Goal: Check status: Check status

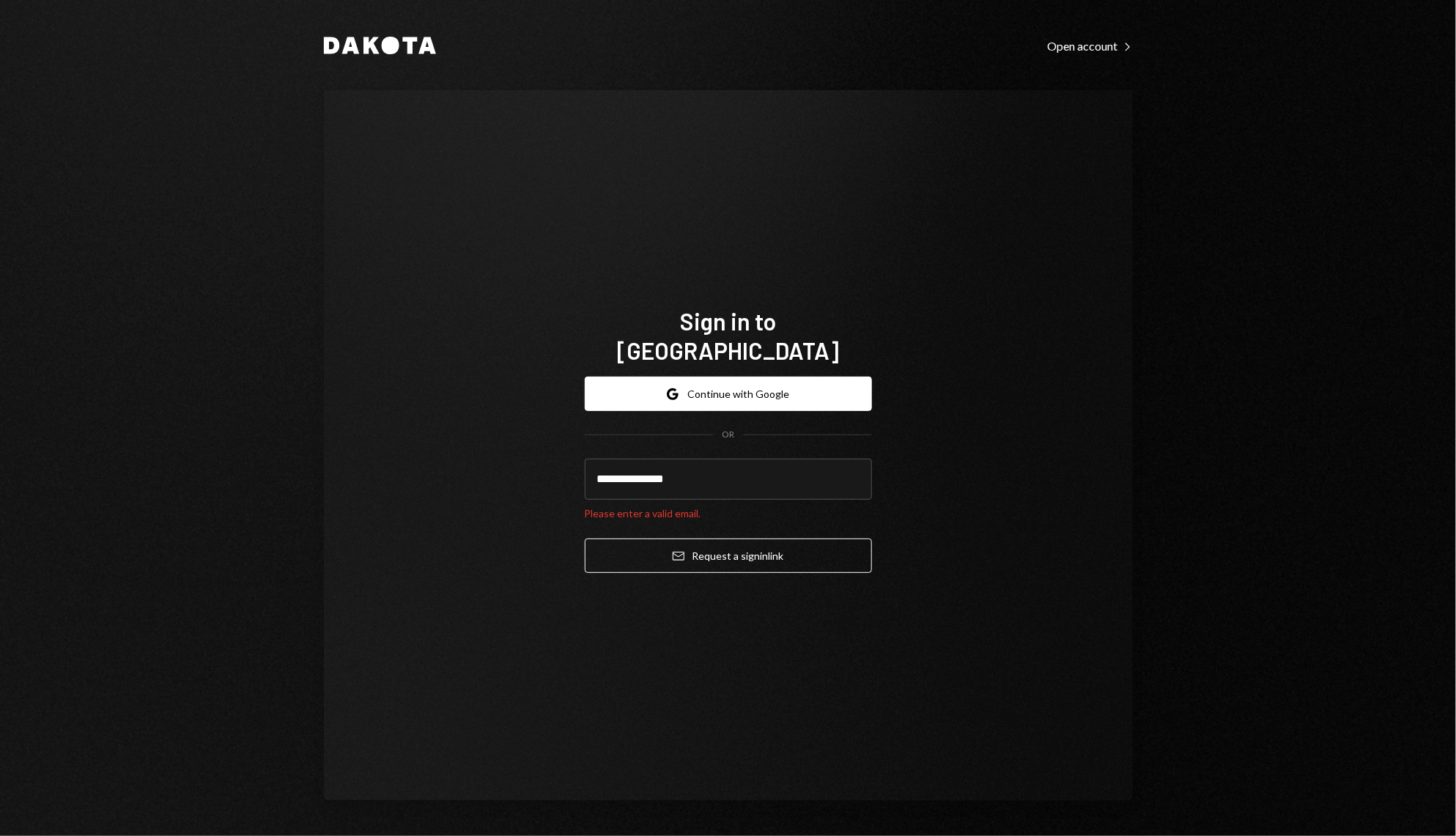
type input "**********"
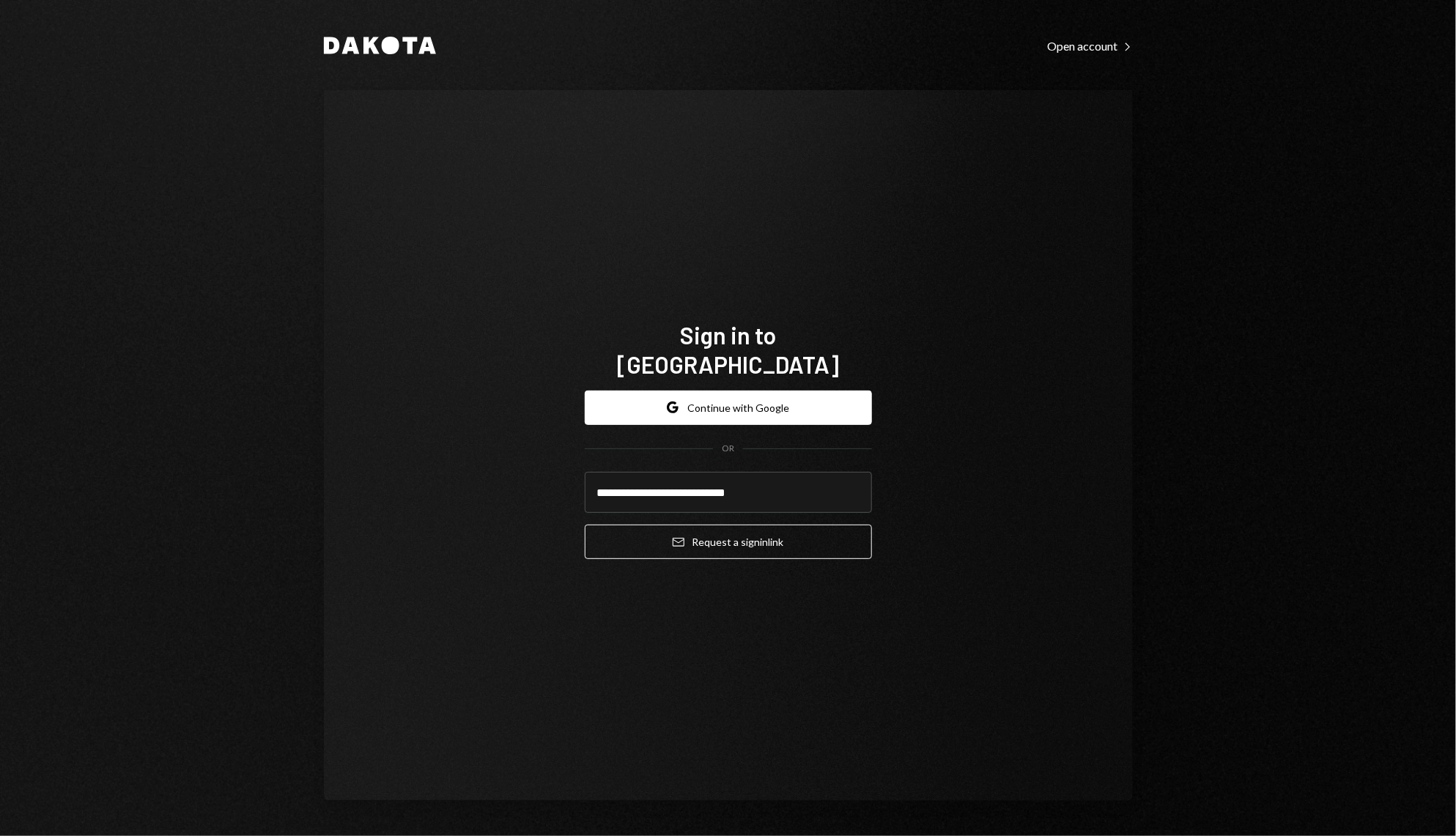
click at [585, 525] on button "Email Request a sign in link" at bounding box center [728, 542] width 287 height 34
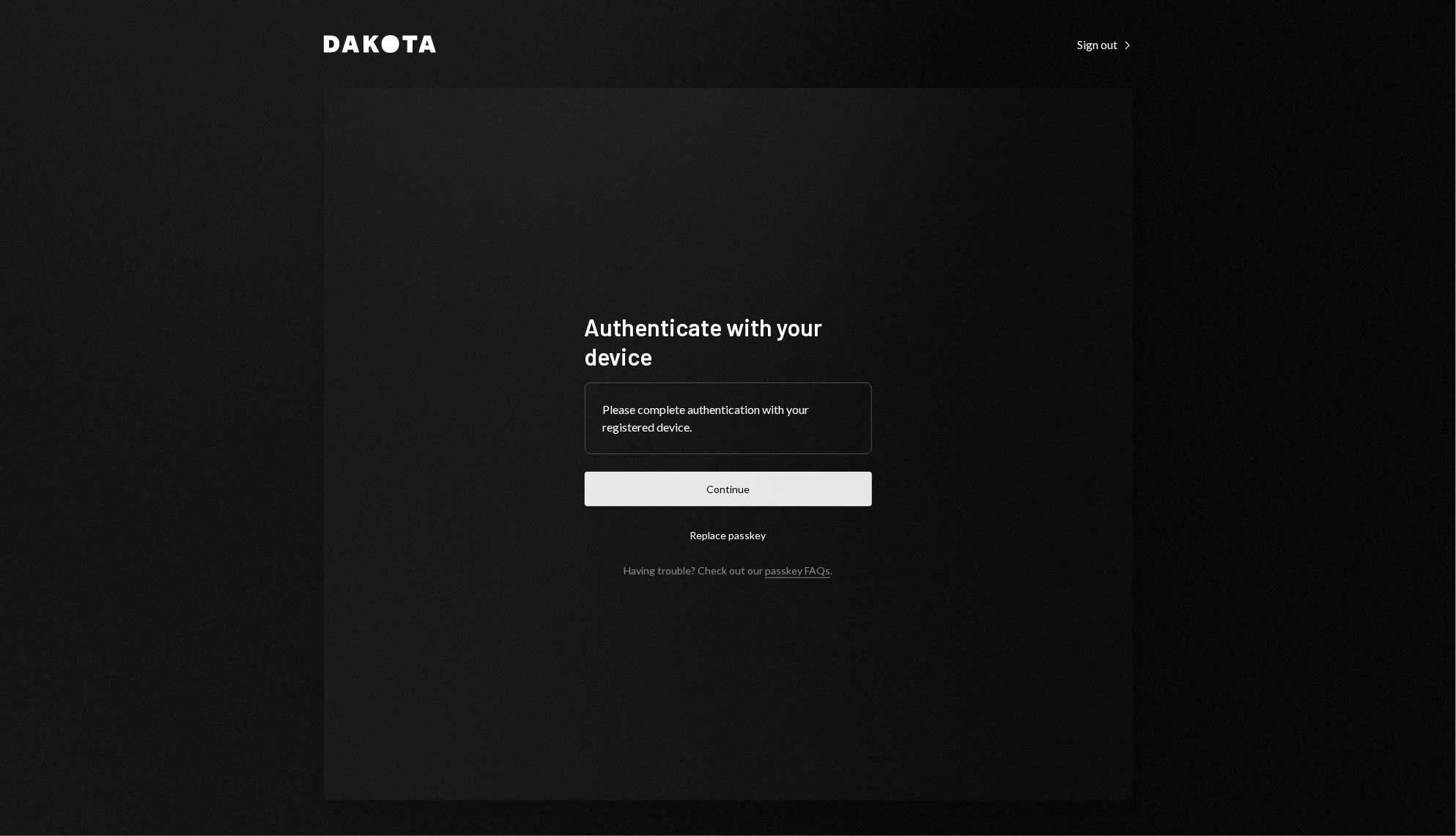
click at [751, 487] on button "Continue" at bounding box center [728, 489] width 287 height 34
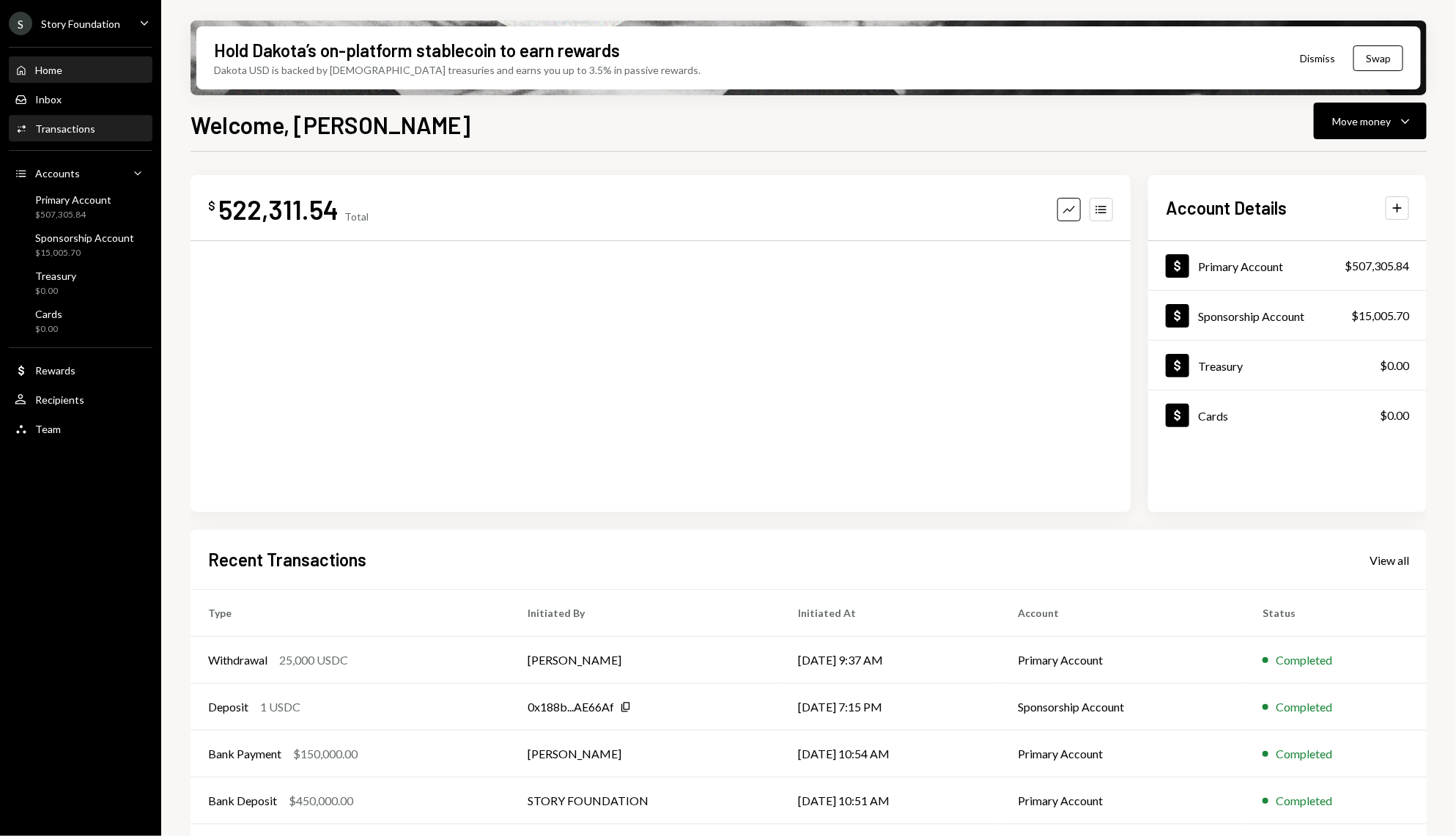
click at [98, 134] on div "Activities Transactions" at bounding box center [81, 128] width 132 height 13
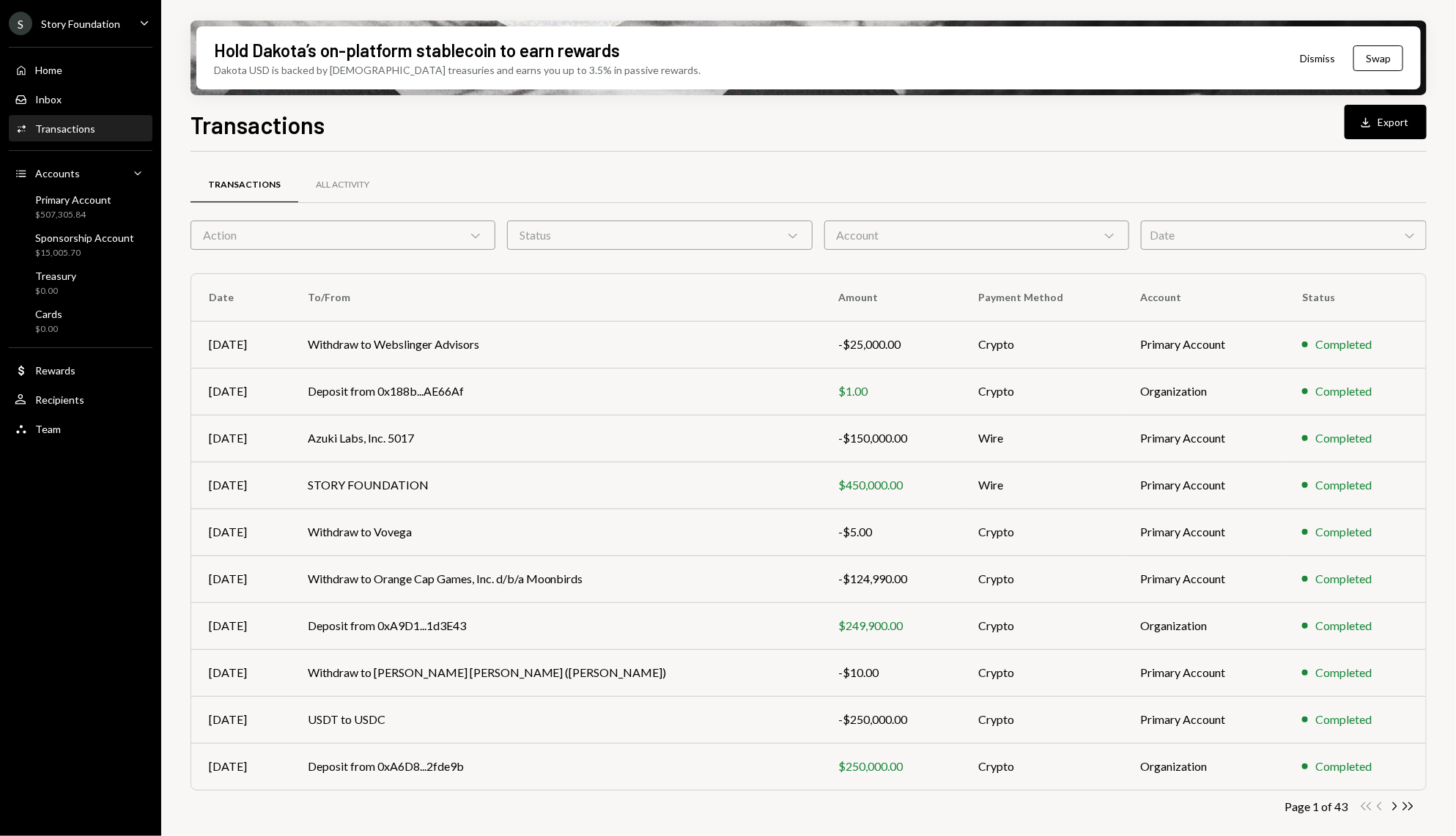
click at [1189, 233] on div "Date Chevron Down" at bounding box center [1283, 235] width 285 height 29
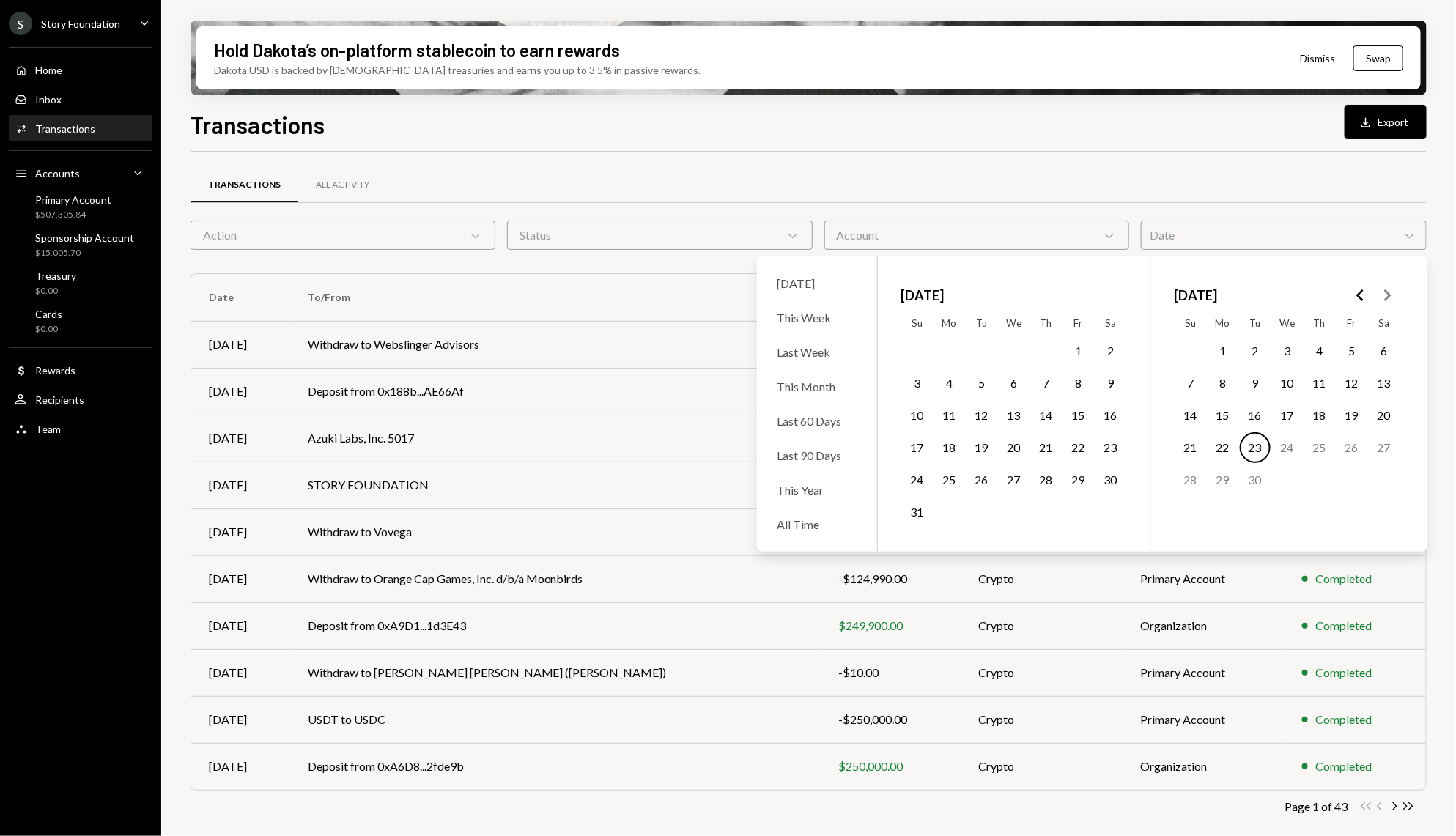
click at [1359, 297] on polygon "Go to the Previous Month" at bounding box center [1359, 295] width 7 height 12
click at [1317, 343] on button "1" at bounding box center [1319, 350] width 30 height 30
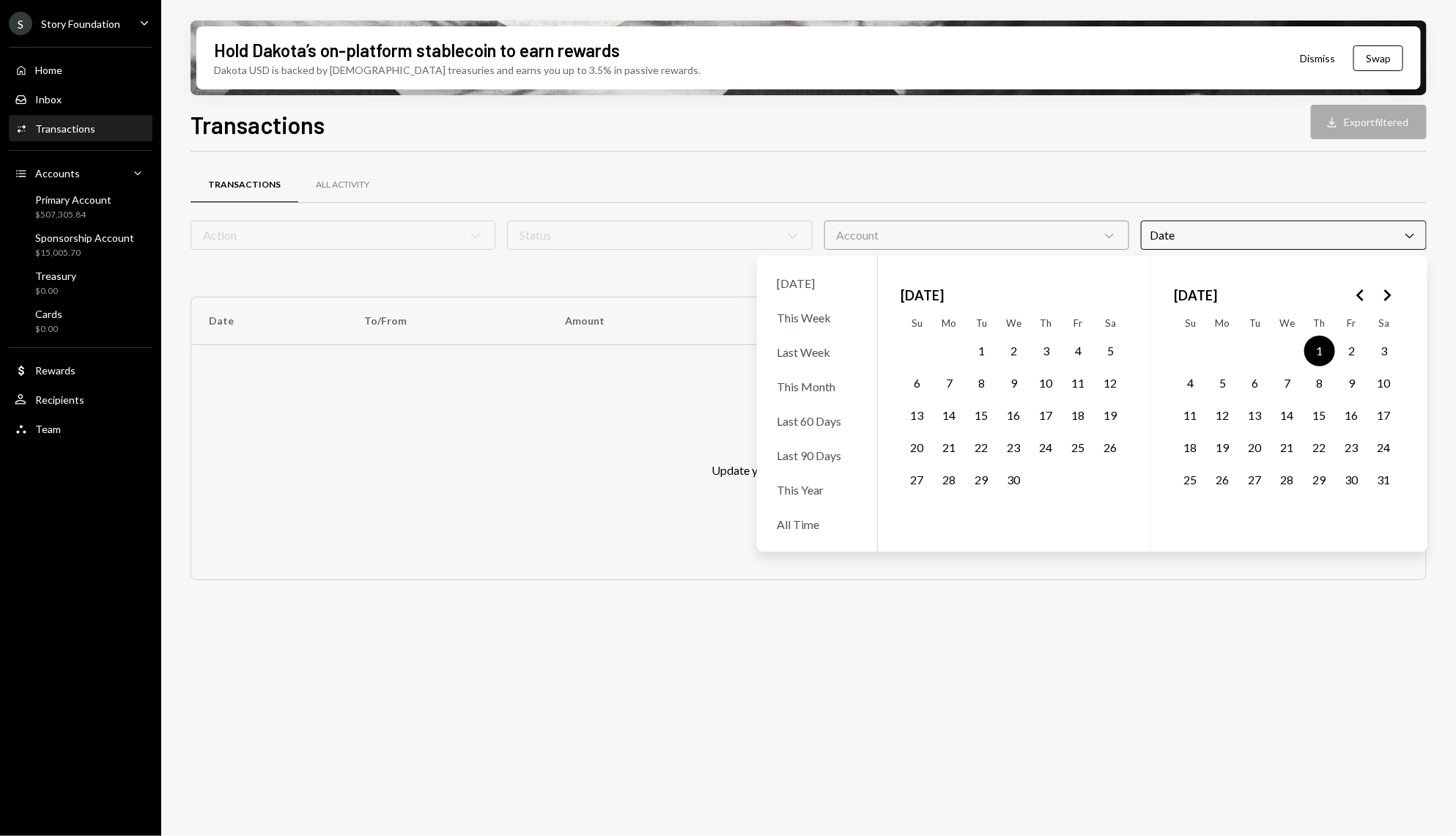
click at [1390, 478] on button "31" at bounding box center [1383, 479] width 30 height 30
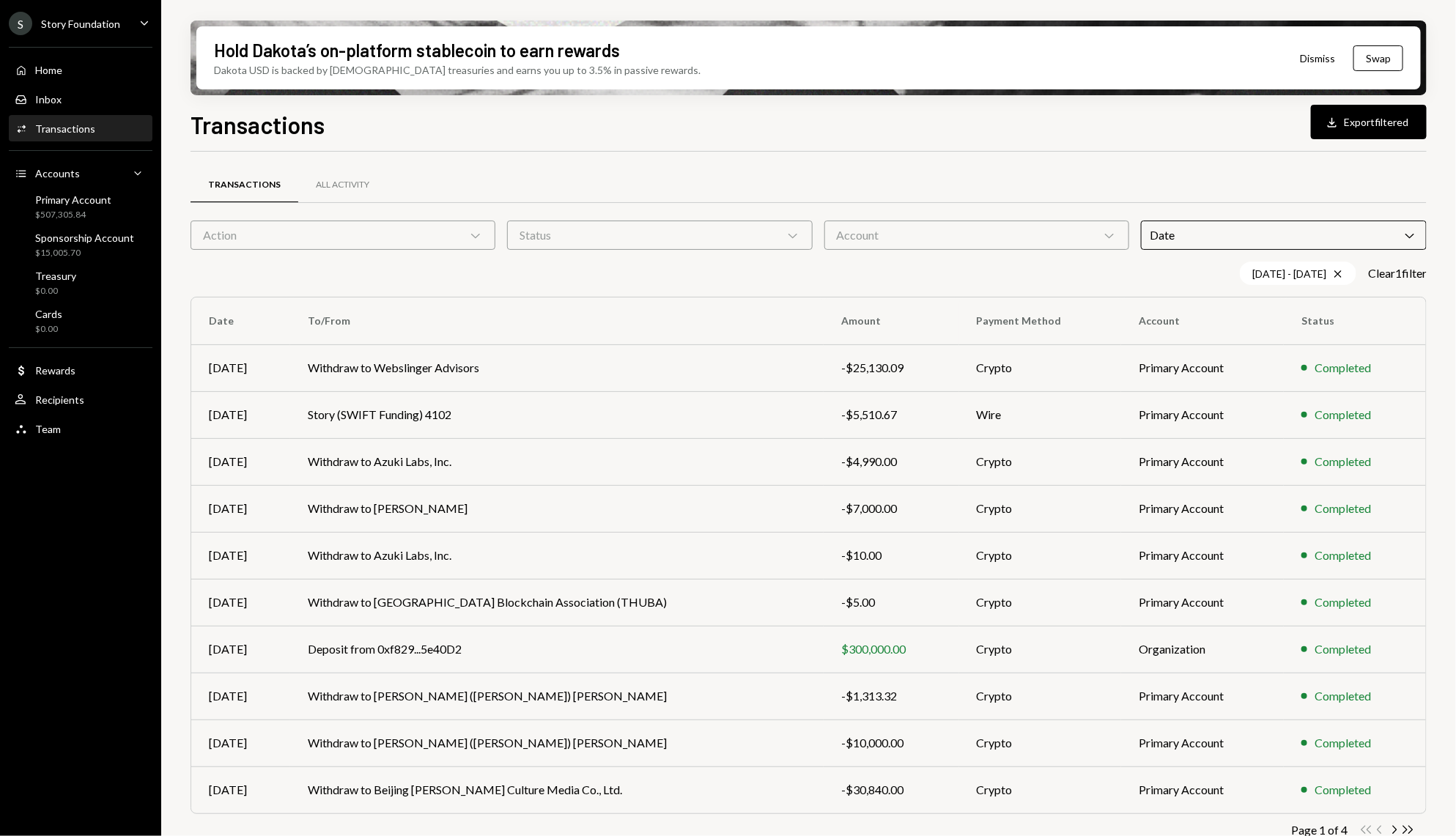
click at [1440, 348] on div "Hold Dakota’s on-platform stablecoin to earn rewards Dakota USD is backed by U.…" at bounding box center [809, 418] width 1295 height 836
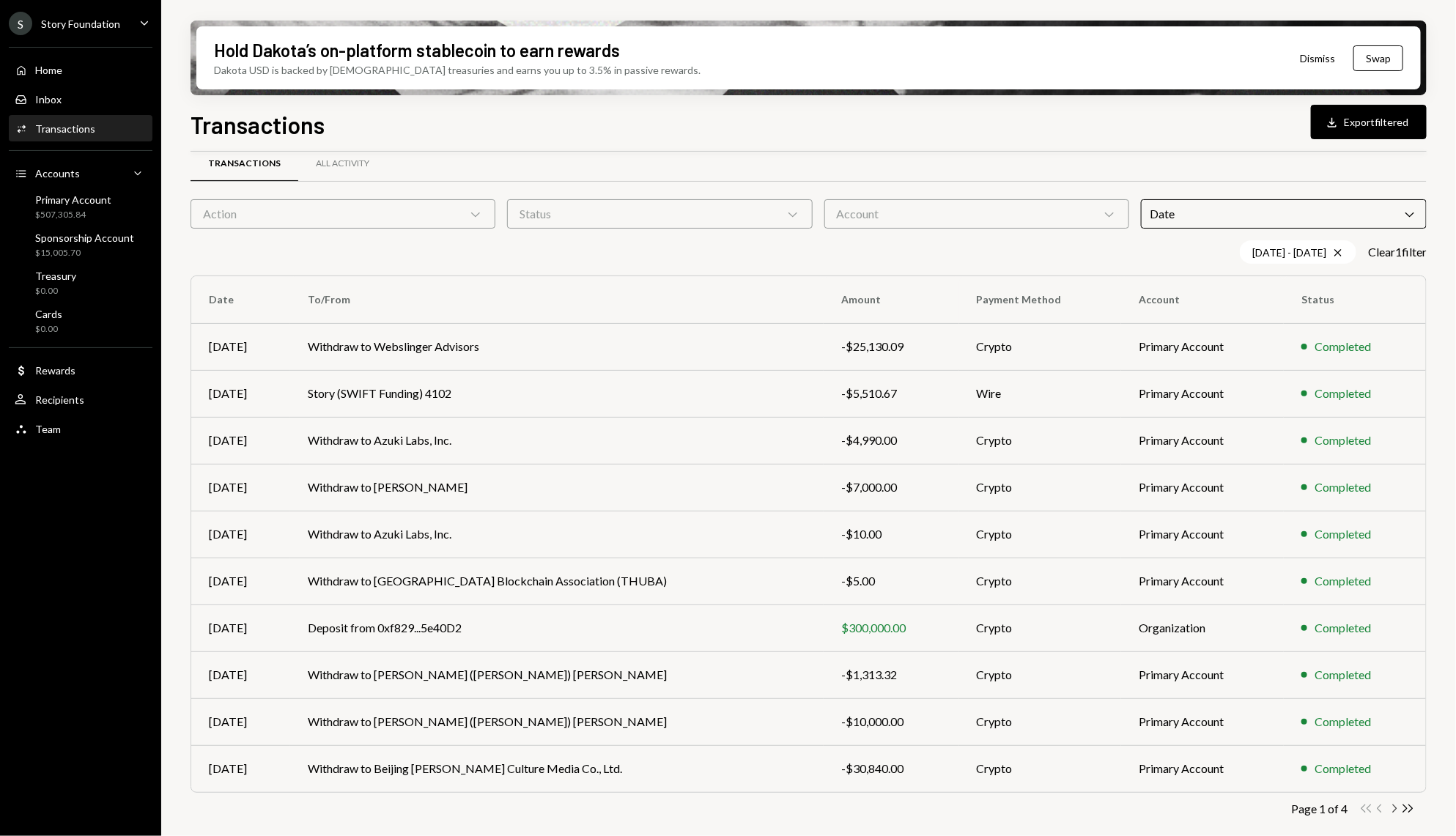
click at [1399, 812] on icon "Chevron Right" at bounding box center [1394, 809] width 14 height 14
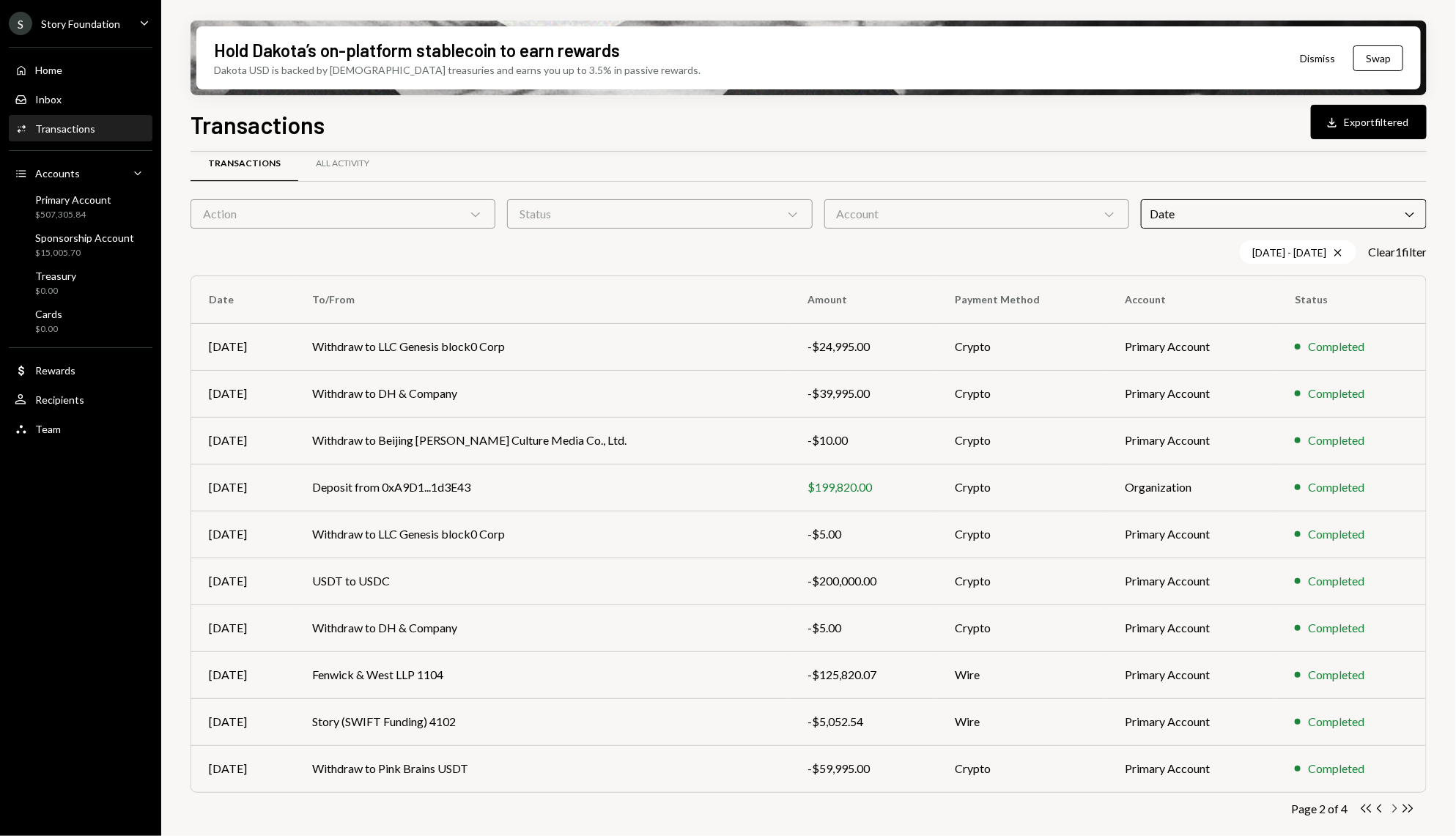
click at [1390, 807] on icon "Chevron Right" at bounding box center [1394, 809] width 14 height 14
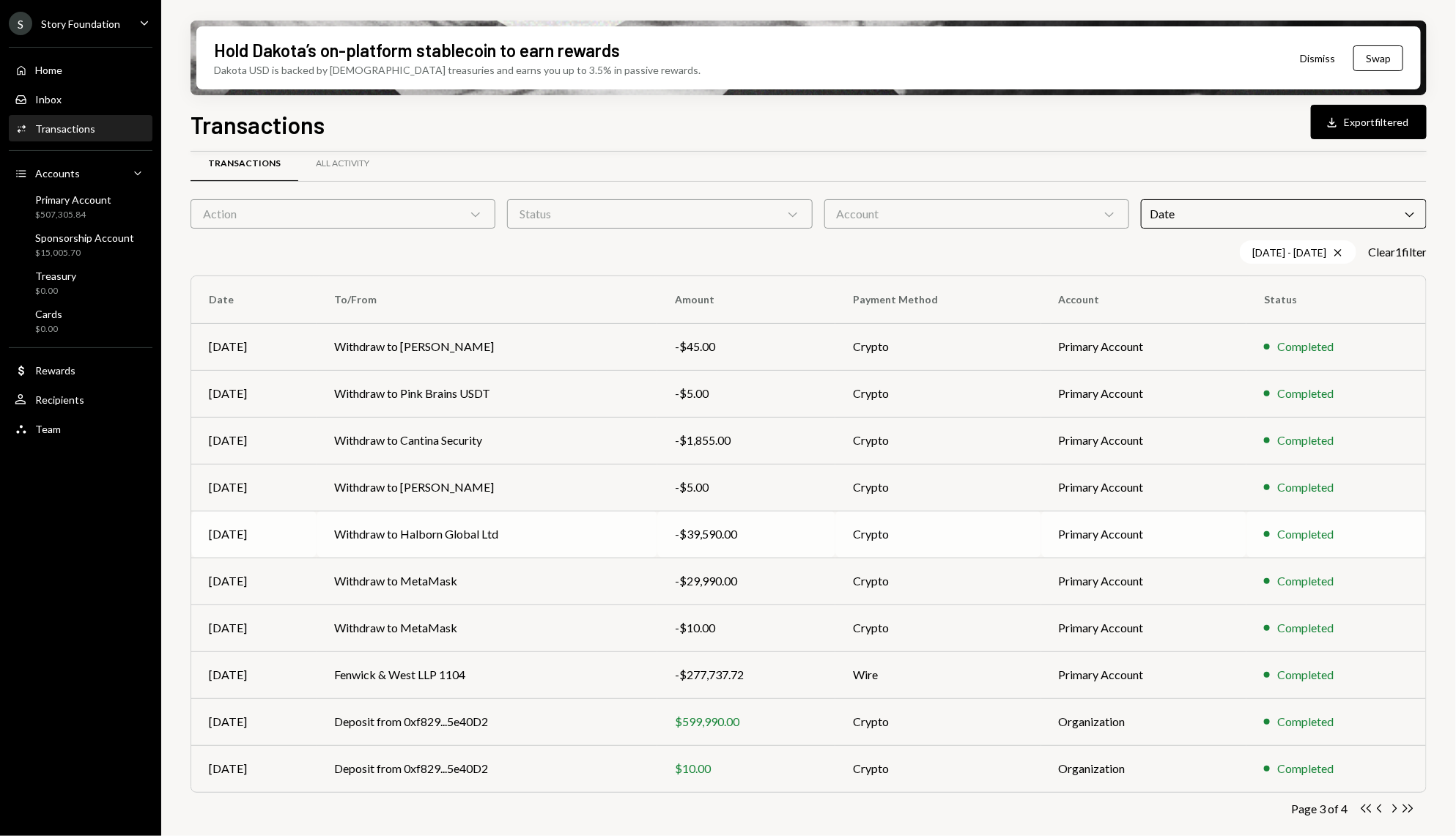
click at [490, 536] on td "Withdraw to Halborn Global Ltd" at bounding box center [487, 534] width 341 height 47
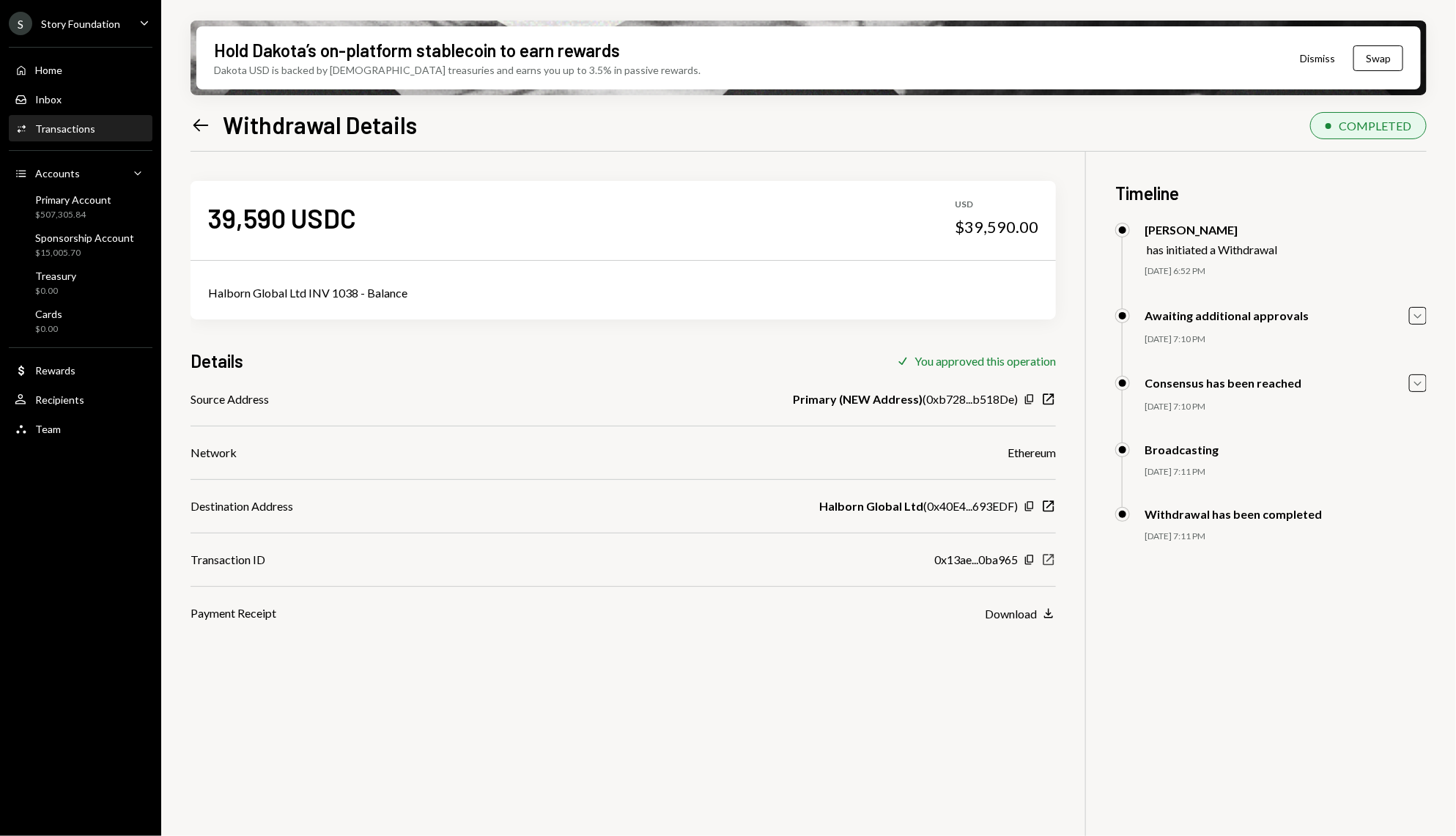
click at [1049, 564] on icon "button" at bounding box center [1049, 560] width 11 height 11
click at [80, 127] on div "Transactions" at bounding box center [65, 128] width 60 height 13
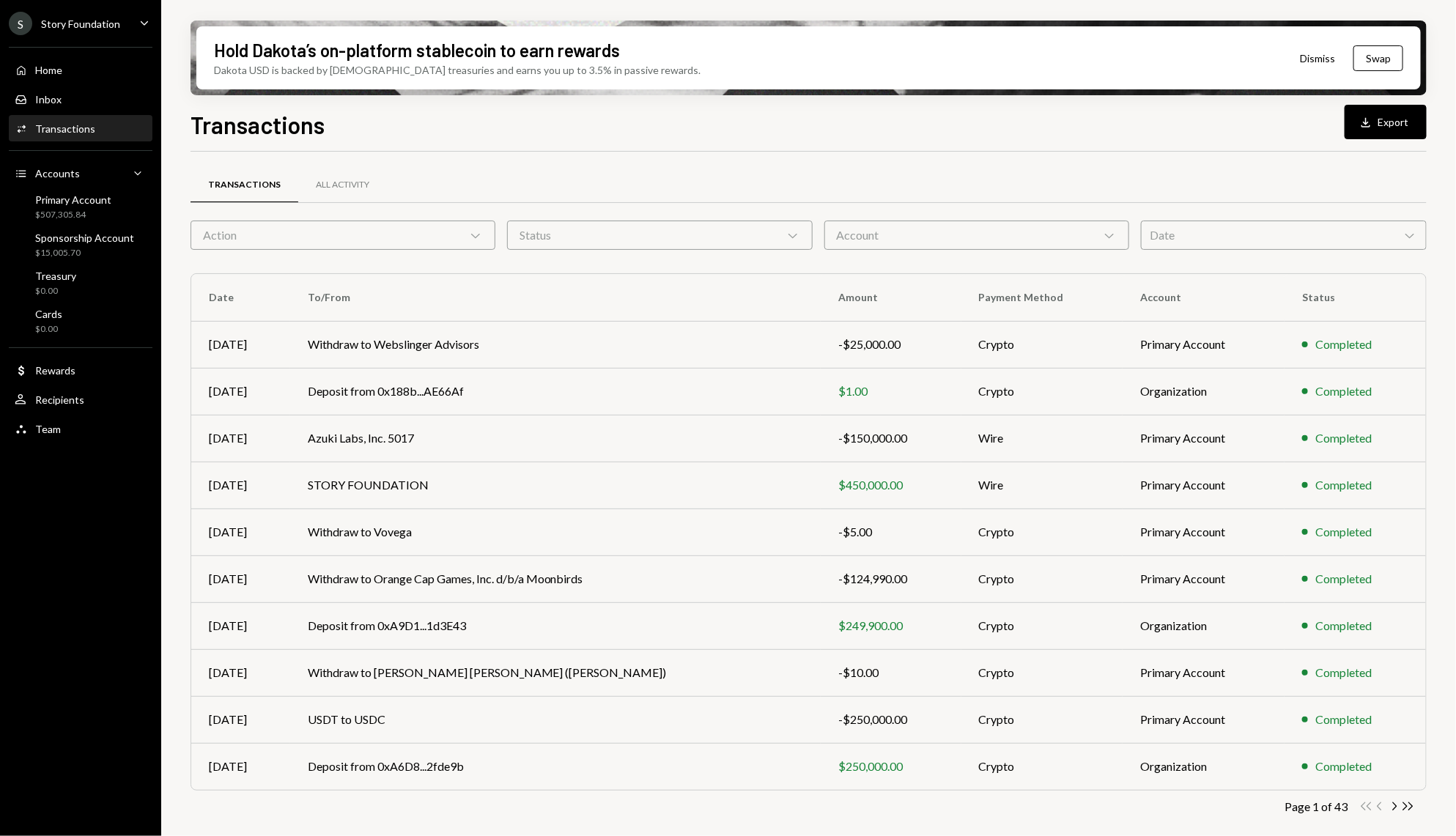
click at [1274, 239] on div "Date Chevron Down" at bounding box center [1283, 235] width 285 height 29
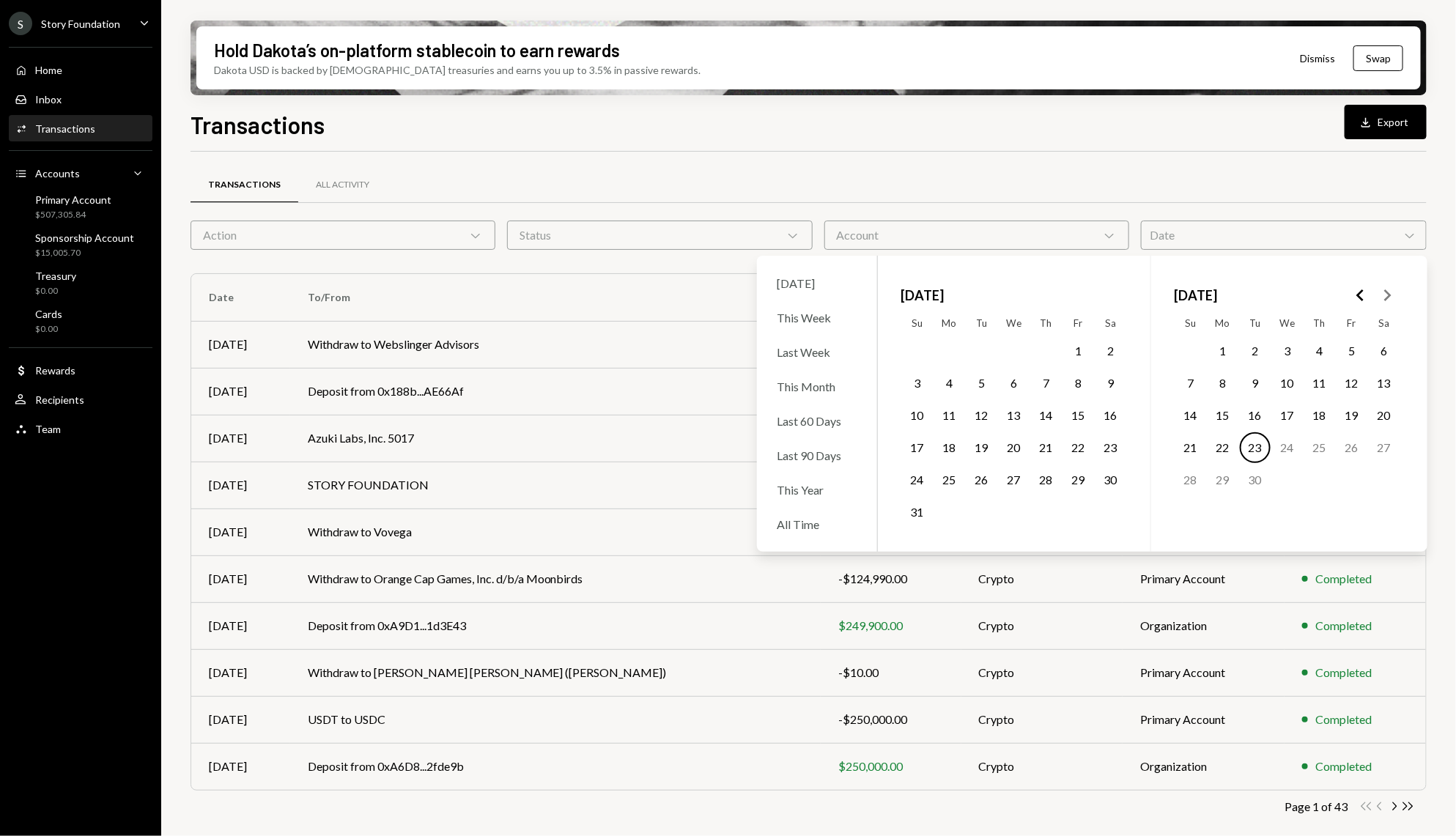
click at [1354, 294] on icon "Go to the Previous Month" at bounding box center [1361, 295] width 17 height 17
click at [1390, 290] on icon "Go to the Next Month" at bounding box center [1387, 295] width 17 height 17
click at [1316, 357] on button "1" at bounding box center [1319, 350] width 30 height 30
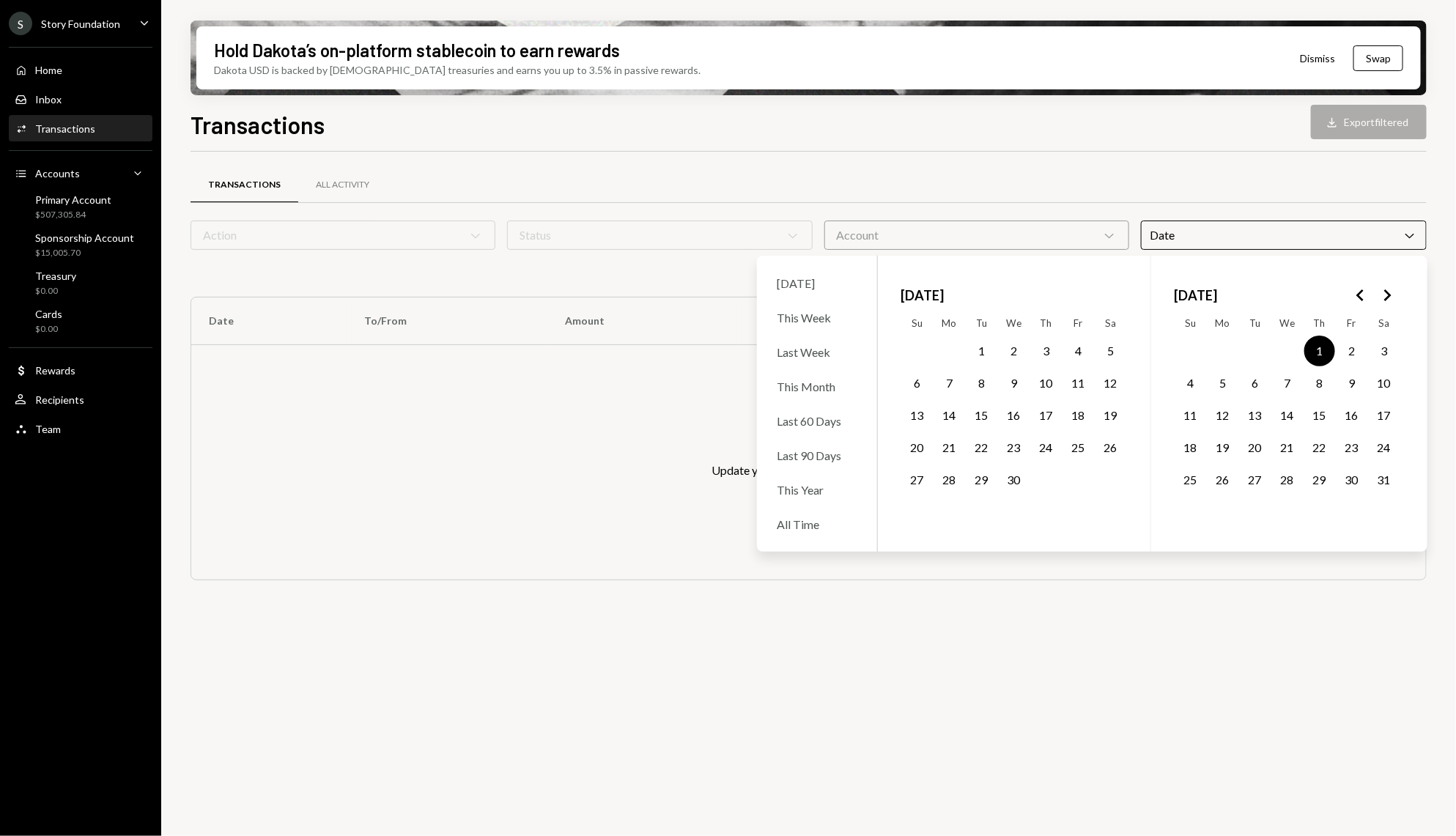
click at [1388, 480] on button "31" at bounding box center [1383, 479] width 30 height 30
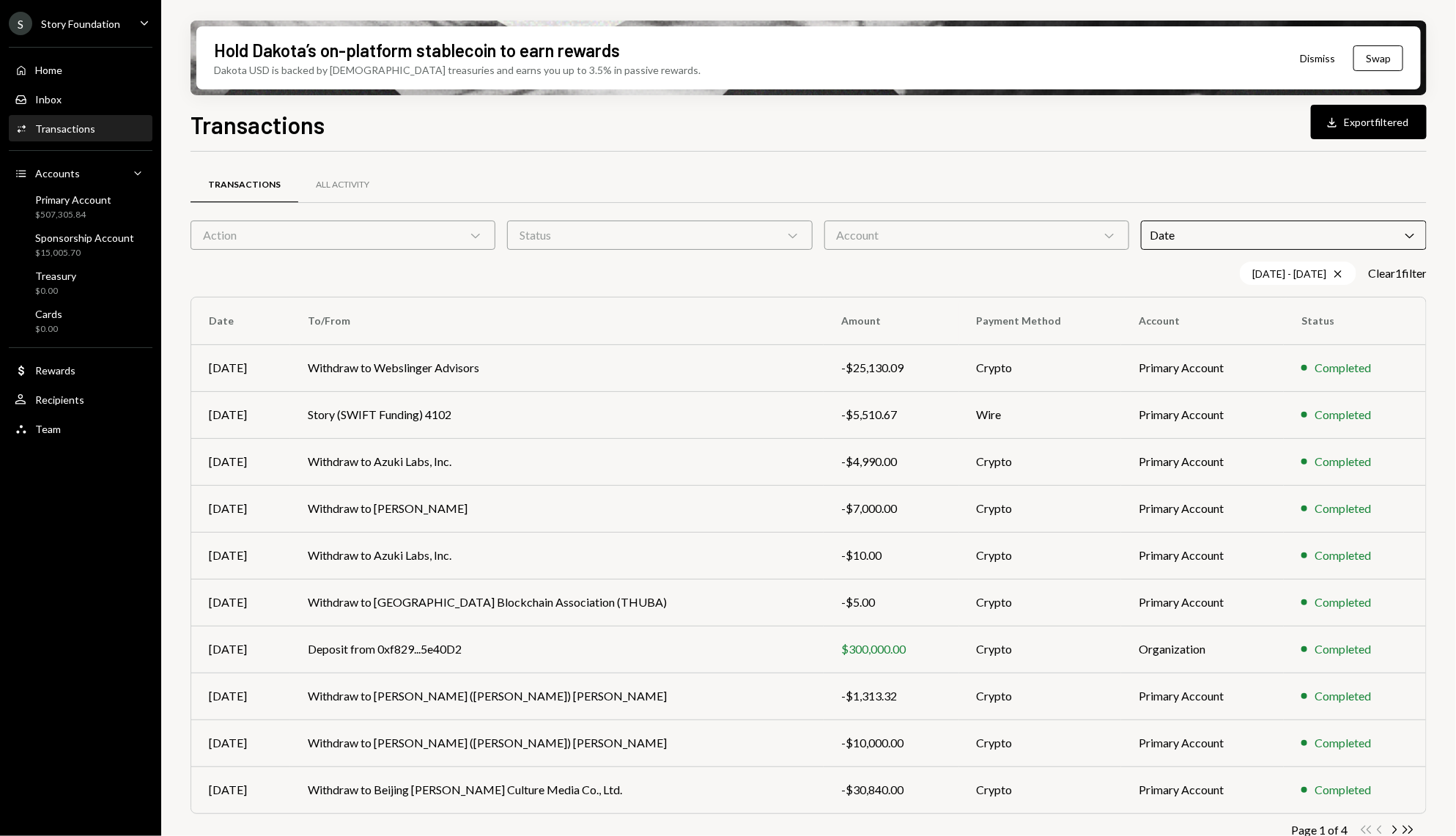
click at [1437, 343] on div "Hold Dakota’s on-platform stablecoin to earn rewards Dakota USD is backed by U.…" at bounding box center [809, 418] width 1295 height 836
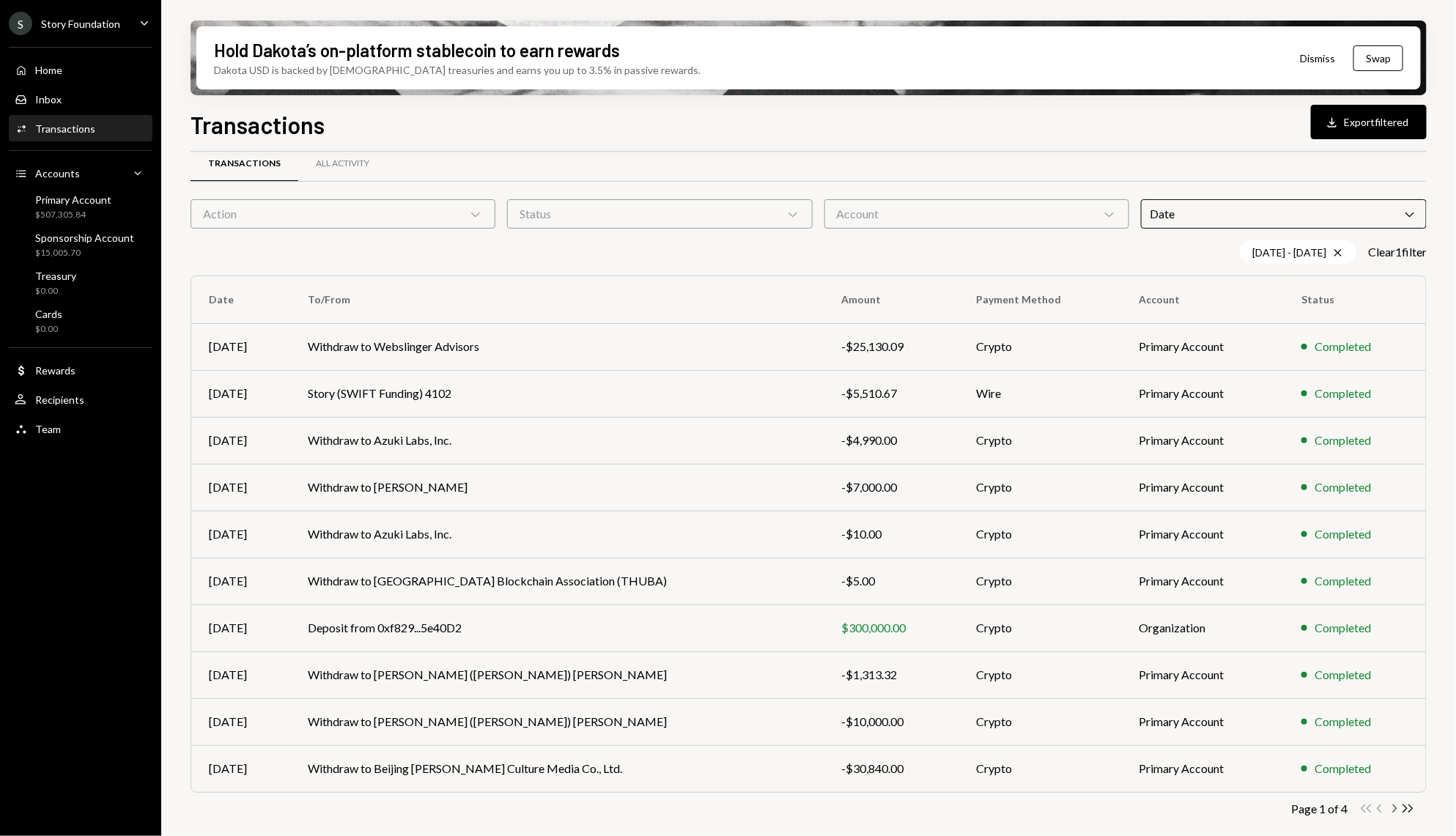
click at [1389, 809] on icon "Chevron Right" at bounding box center [1394, 809] width 14 height 14
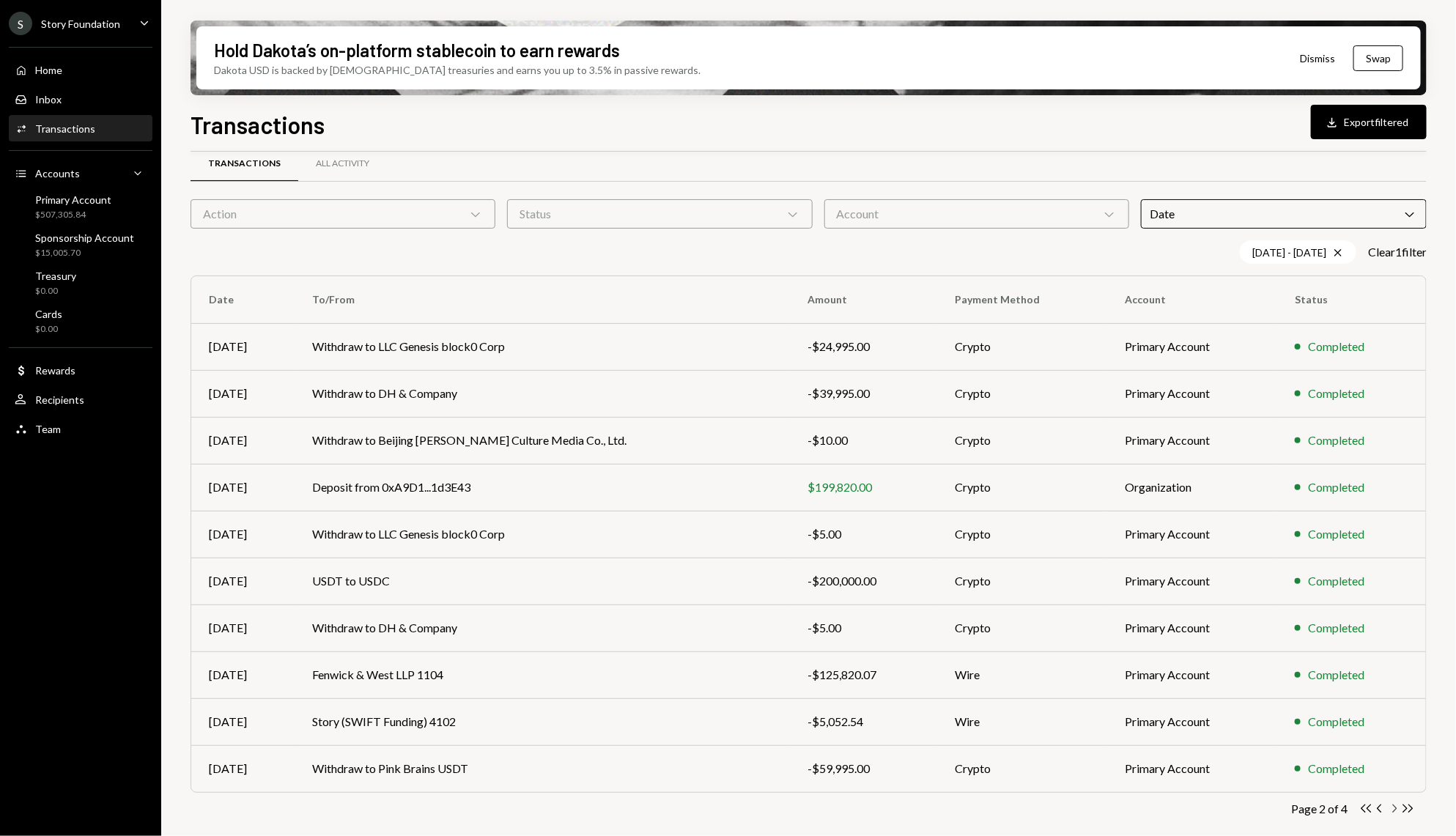
click at [1397, 810] on icon "Chevron Right" at bounding box center [1394, 809] width 14 height 14
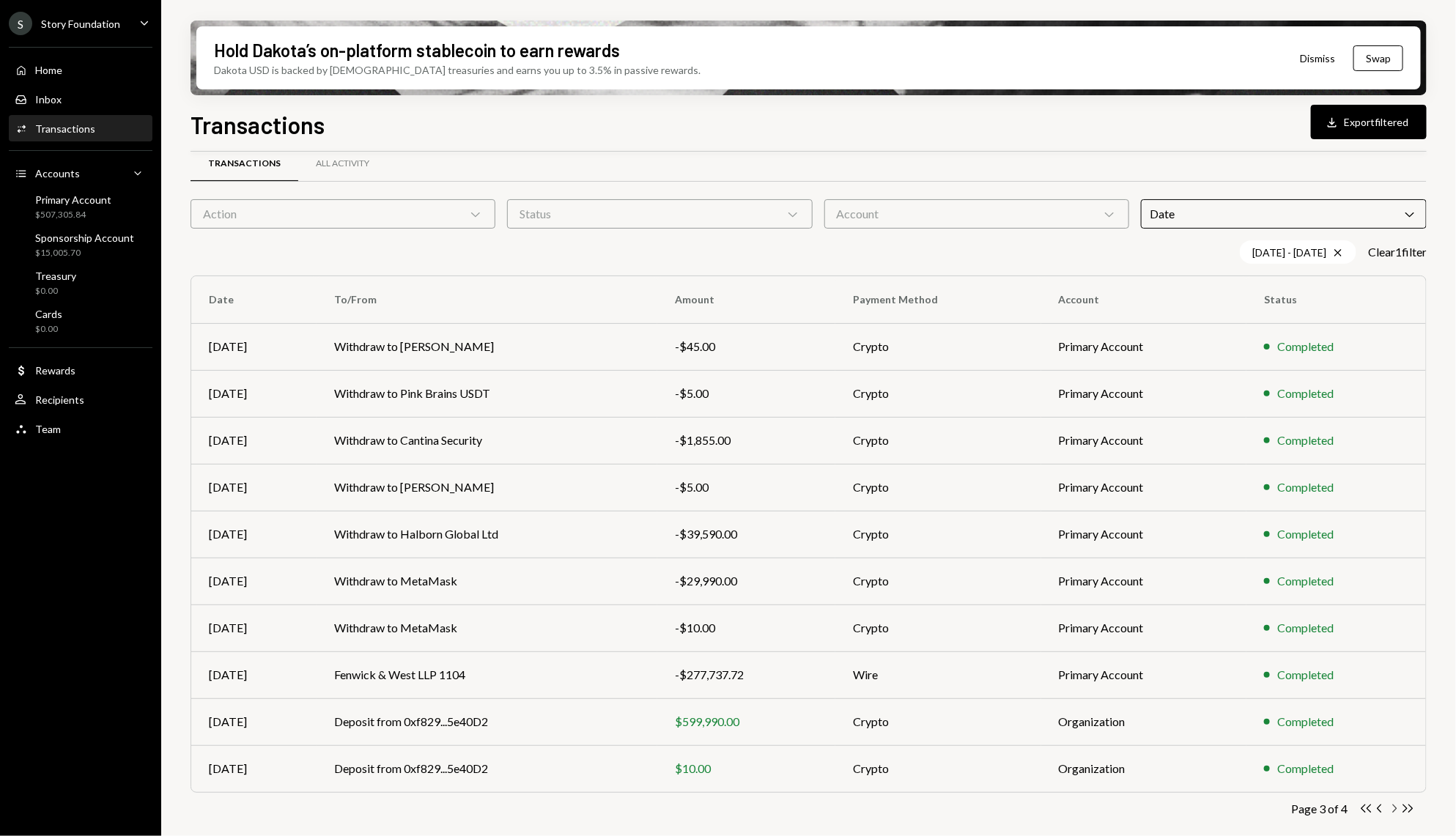
click at [1398, 811] on icon "Chevron Right" at bounding box center [1394, 809] width 14 height 14
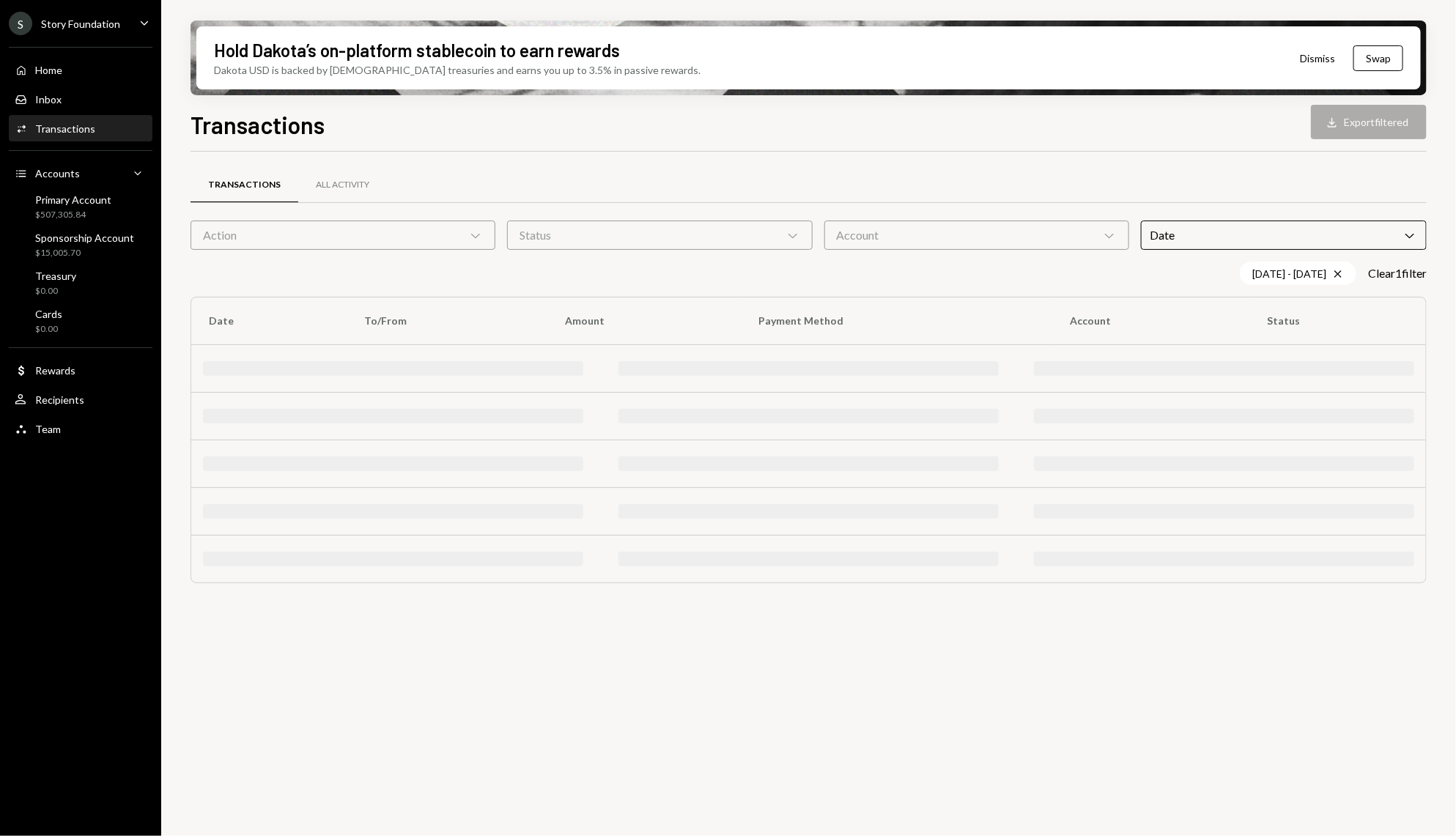
scroll to position [0, 0]
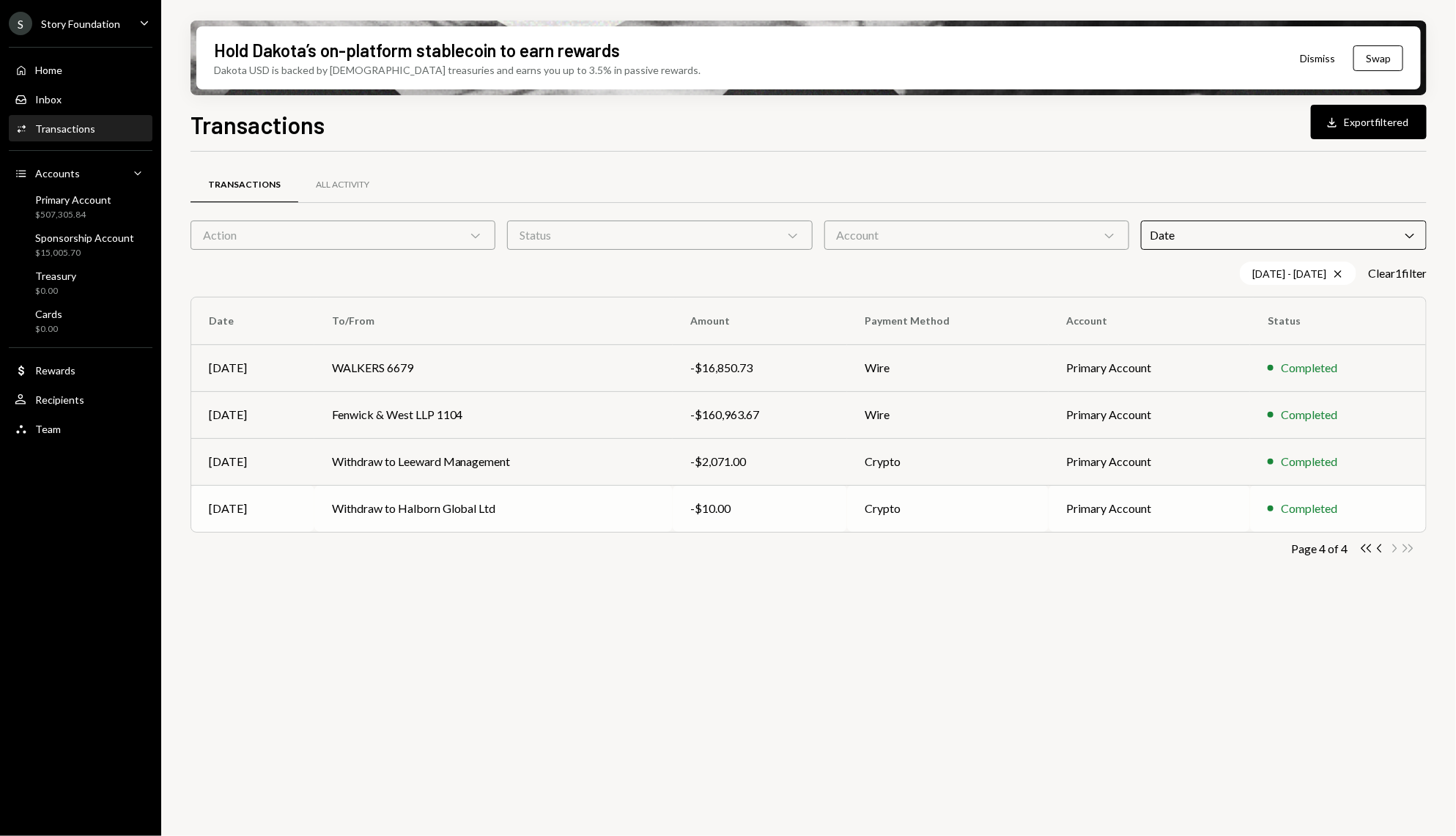
click at [784, 497] on td "-$10.00" at bounding box center [759, 508] width 174 height 47
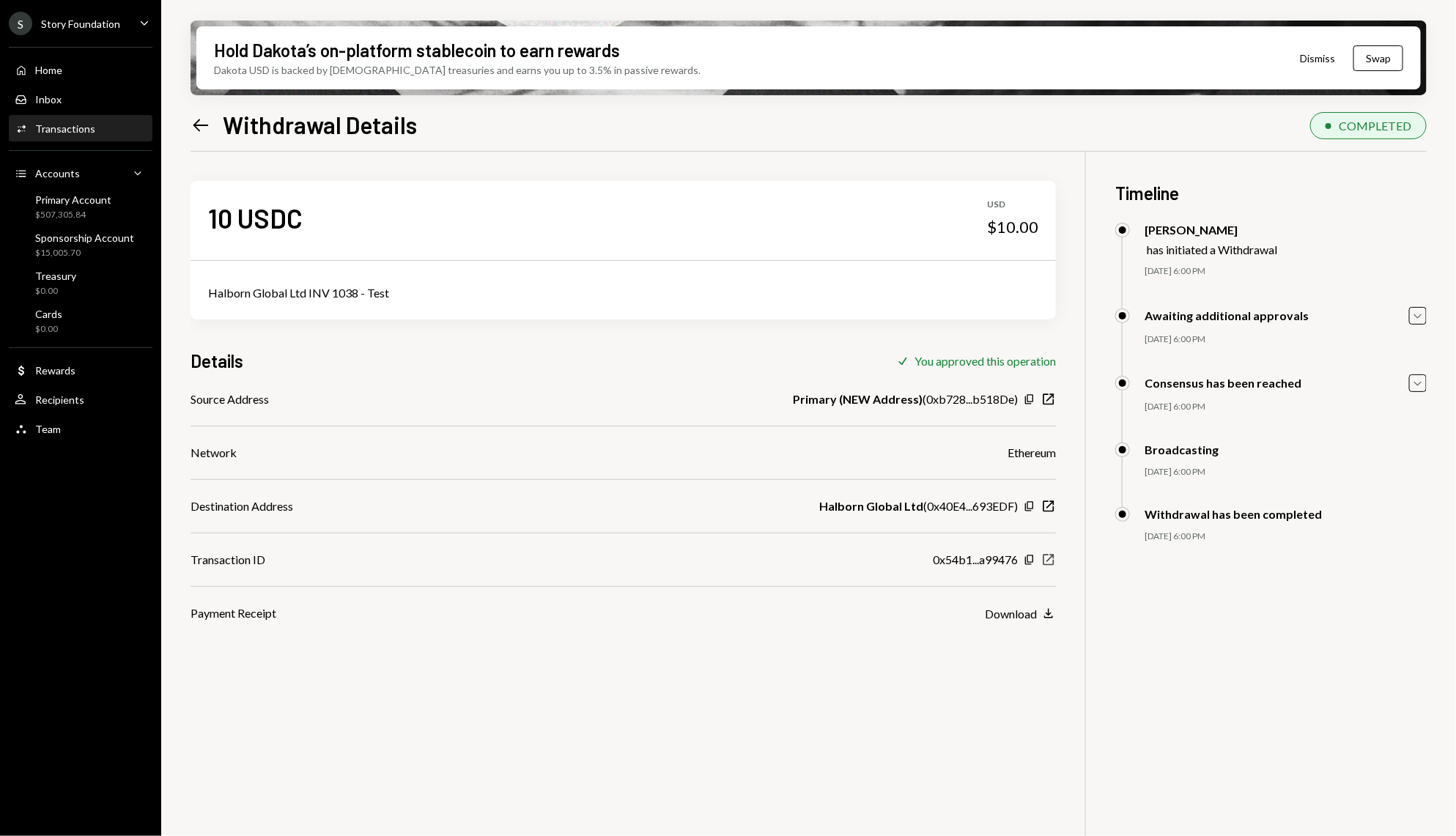
click at [1049, 556] on icon "New Window" at bounding box center [1049, 560] width 15 height 15
